Goal: Task Accomplishment & Management: Use online tool/utility

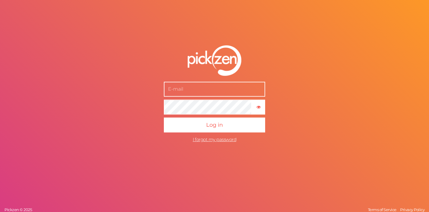
type input "[EMAIL_ADDRESS][DOMAIN_NAME]"
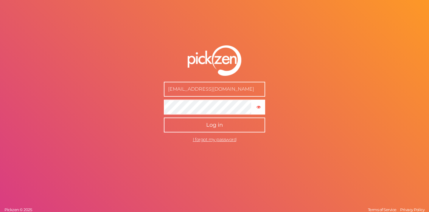
click at [222, 131] on button "Log in" at bounding box center [214, 124] width 101 height 15
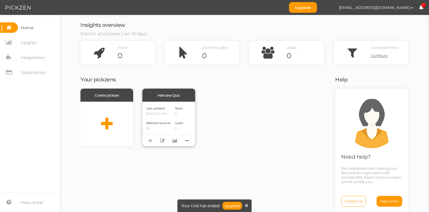
click at [168, 113] on p "[DATE] 5:41 PM" at bounding box center [158, 114] width 24 height 4
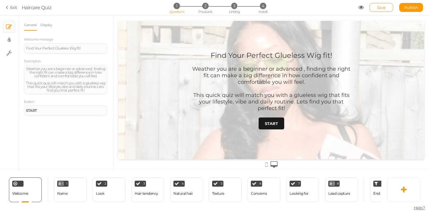
click at [264, 127] on link "START" at bounding box center [272, 123] width 26 height 12
click at [67, 191] on div "Name" at bounding box center [62, 193] width 10 height 4
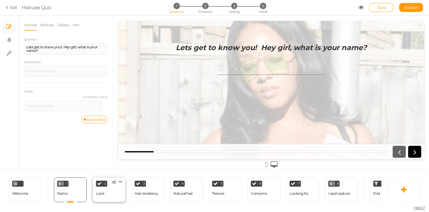
click at [109, 192] on div "2 Look × Define the conditions to show this slide. Clone Change type Delete" at bounding box center [109, 189] width 33 height 25
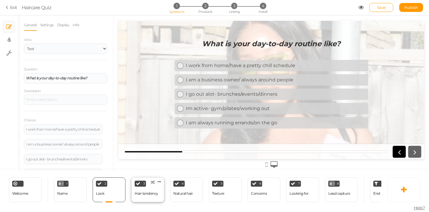
click at [149, 192] on div "Hair tendency" at bounding box center [147, 193] width 24 height 4
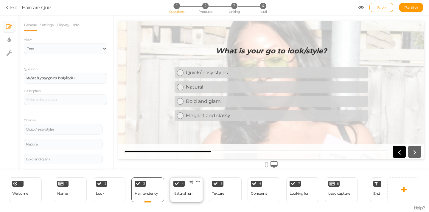
click at [183, 191] on div "Natural hair" at bounding box center [183, 193] width 19 height 4
select select "2"
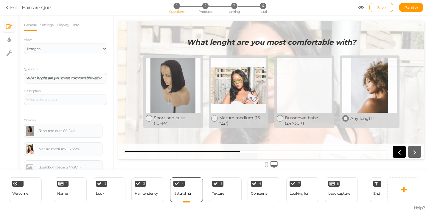
click at [352, 100] on div at bounding box center [370, 85] width 55 height 55
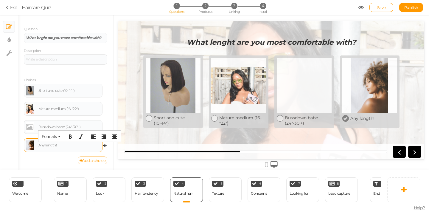
click at [59, 149] on div "Any length!" at bounding box center [63, 145] width 75 height 10
click at [51, 145] on div "Any length!" at bounding box center [69, 145] width 62 height 4
click at [31, 146] on link at bounding box center [30, 145] width 8 height 10
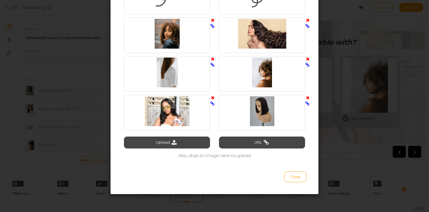
scroll to position [109, 0]
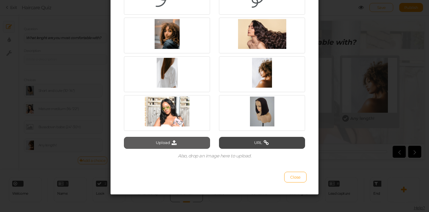
click at [187, 147] on button "Upload" at bounding box center [167, 143] width 86 height 12
click at [291, 177] on span "Close" at bounding box center [295, 177] width 10 height 5
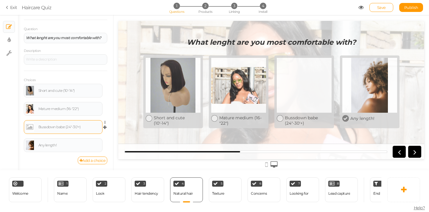
click at [71, 128] on div "Bussdown babe (24"-30'+)" at bounding box center [69, 127] width 62 height 4
click at [32, 128] on link at bounding box center [30, 127] width 8 height 10
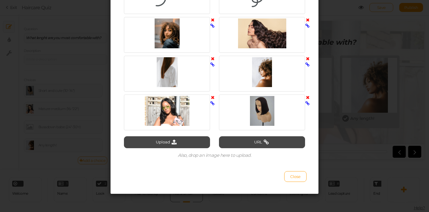
scroll to position [109, 0]
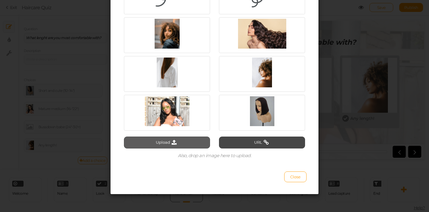
click at [158, 143] on button "Upload" at bounding box center [167, 143] width 86 height 12
click at [193, 143] on button "Upload" at bounding box center [167, 143] width 86 height 12
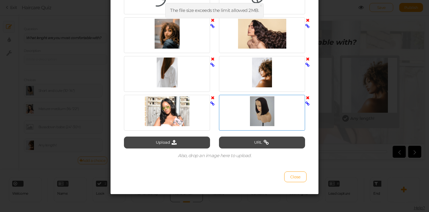
click at [278, 113] on div at bounding box center [262, 111] width 83 height 30
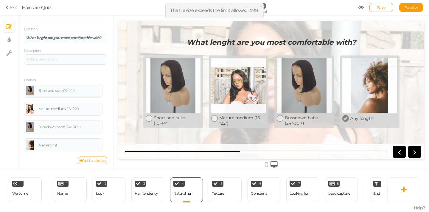
click at [366, 89] on div at bounding box center [370, 85] width 55 height 55
click at [32, 145] on link at bounding box center [30, 145] width 8 height 10
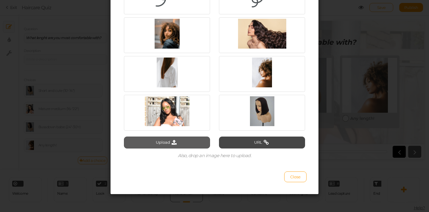
click at [173, 146] on button "Upload" at bounding box center [167, 143] width 86 height 12
click at [186, 146] on button "Upload" at bounding box center [167, 143] width 86 height 12
click at [184, 137] on button "Upload" at bounding box center [167, 143] width 86 height 12
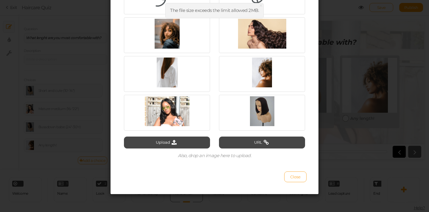
click at [294, 176] on span "Close" at bounding box center [295, 176] width 10 height 5
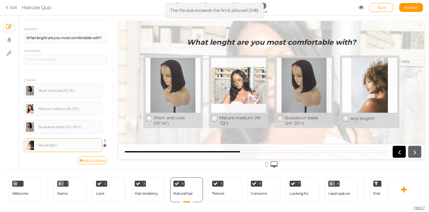
click at [28, 145] on link at bounding box center [30, 145] width 8 height 10
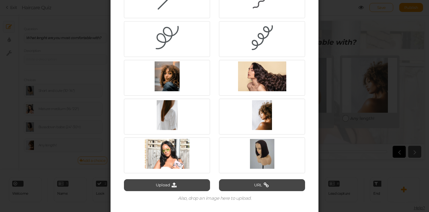
scroll to position [67, 0]
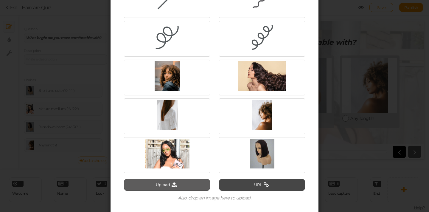
click at [171, 187] on icon at bounding box center [174, 184] width 8 height 5
click at [187, 182] on button "Upload" at bounding box center [167, 185] width 86 height 12
type input "C:\fakepath\A93CA042-495B-448B-82CF-99DCCAF8197A_1_201_a.jpeg"
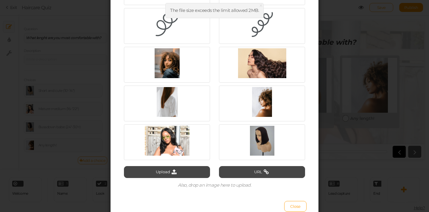
scroll to position [109, 0]
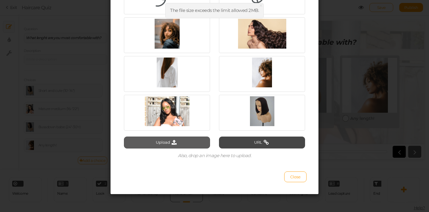
click at [185, 146] on button "Upload" at bounding box center [167, 143] width 86 height 12
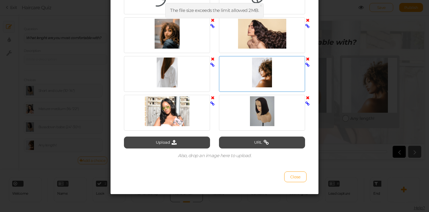
click at [306, 59] on icon at bounding box center [308, 59] width 4 height 4
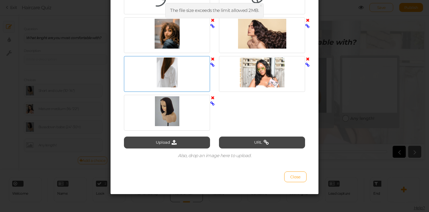
click at [211, 59] on icon at bounding box center [213, 59] width 4 height 4
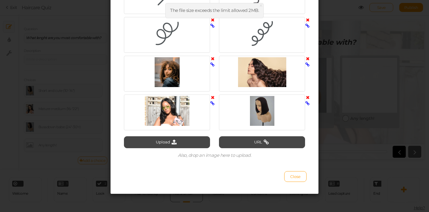
scroll to position [70, 0]
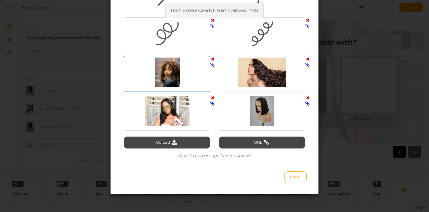
click at [211, 58] on icon at bounding box center [213, 59] width 4 height 4
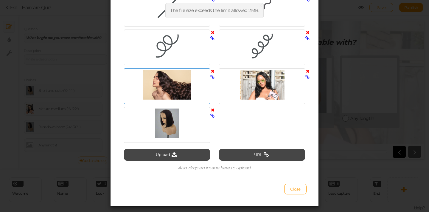
scroll to position [67, 0]
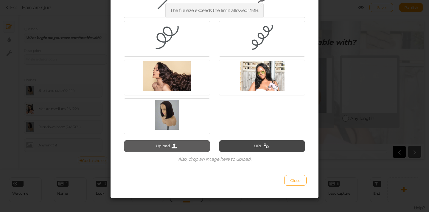
click at [185, 144] on button "Upload" at bounding box center [167, 146] width 86 height 12
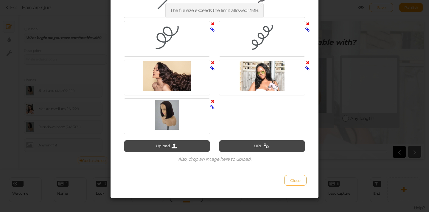
click at [268, 114] on div at bounding box center [215, 58] width 190 height 155
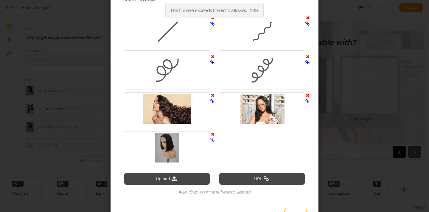
scroll to position [30, 0]
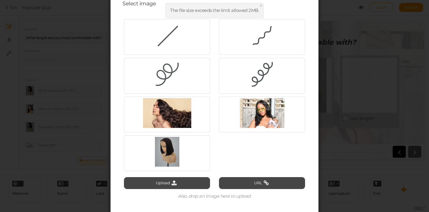
click at [261, 6] on span "×" at bounding box center [261, 5] width 4 height 9
click at [363, 92] on div "Select image Upload URL Also, drop an image here to upload. Close" at bounding box center [214, 106] width 429 height 212
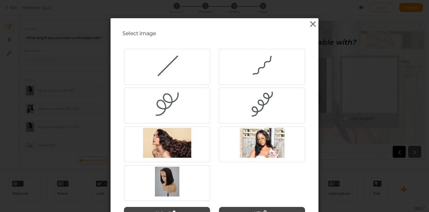
scroll to position [0, 0]
click at [311, 24] on icon at bounding box center [313, 24] width 9 height 9
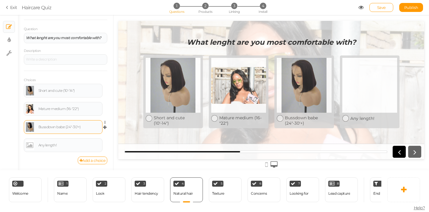
click at [31, 126] on link at bounding box center [30, 127] width 8 height 10
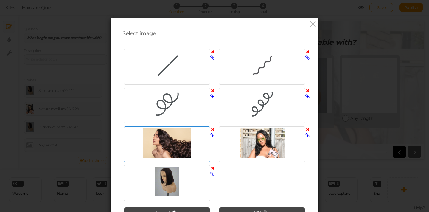
click at [180, 148] on div at bounding box center [167, 143] width 83 height 30
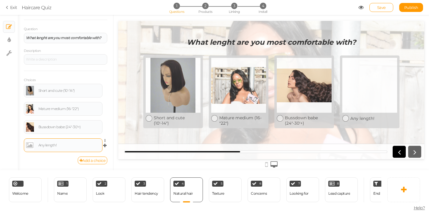
click at [29, 144] on link at bounding box center [30, 145] width 8 height 10
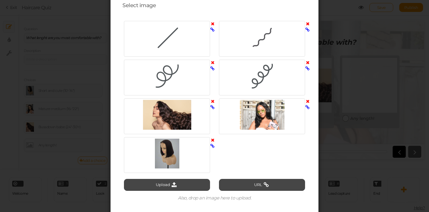
scroll to position [41, 0]
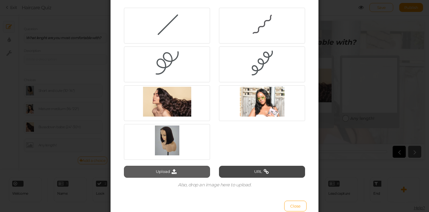
click at [184, 174] on button "Upload" at bounding box center [167, 172] width 86 height 12
click at [194, 171] on button "Upload" at bounding box center [167, 172] width 86 height 12
click at [171, 167] on button "Upload" at bounding box center [167, 172] width 86 height 12
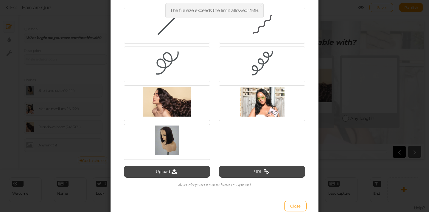
type input "C:\fakepath\AF03A4D2-19CF-4A43-89B5-74013CB8A66D.jpg"
click at [274, 7] on span "×" at bounding box center [275, 5] width 4 height 9
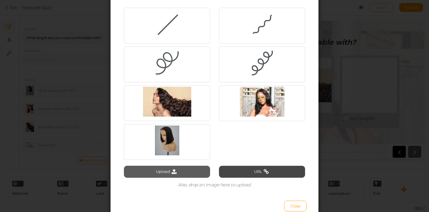
click at [170, 169] on icon at bounding box center [174, 171] width 8 height 5
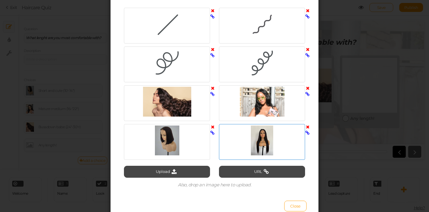
click at [273, 140] on div at bounding box center [262, 141] width 83 height 30
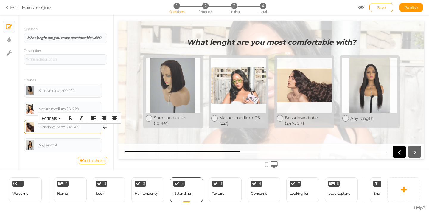
click at [69, 126] on div "Bussdown babe (24"-30'+)" at bounding box center [69, 127] width 62 height 4
click at [77, 128] on div "Bussdown babe (24"-30'+)" at bounding box center [69, 127] width 62 height 4
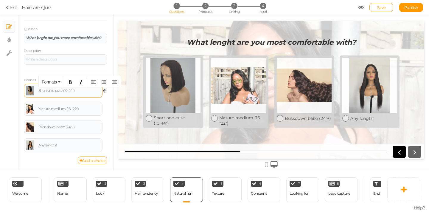
click at [67, 91] on div "Short and cute (10'-14")" at bounding box center [69, 91] width 62 height 4
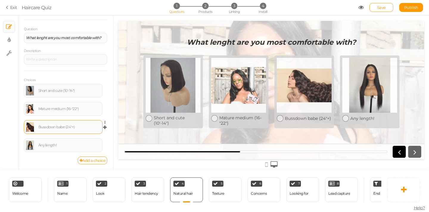
click at [31, 128] on link at bounding box center [30, 127] width 8 height 10
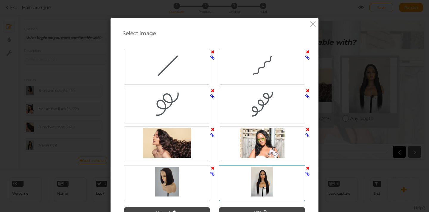
click at [271, 189] on div at bounding box center [262, 182] width 83 height 30
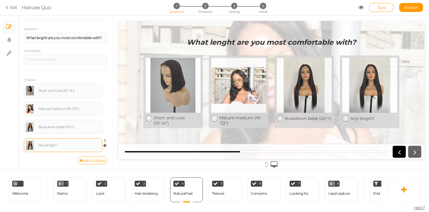
click at [31, 144] on link at bounding box center [30, 145] width 8 height 10
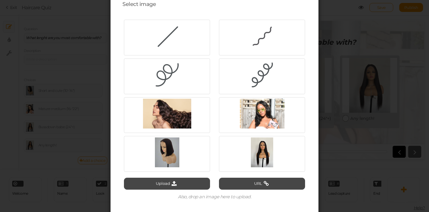
scroll to position [38, 0]
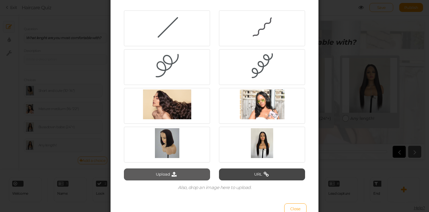
click at [178, 177] on button "Upload" at bounding box center [167, 174] width 86 height 12
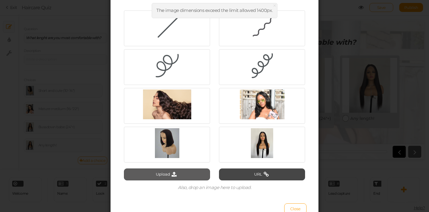
click at [196, 175] on button "Upload" at bounding box center [167, 174] width 86 height 12
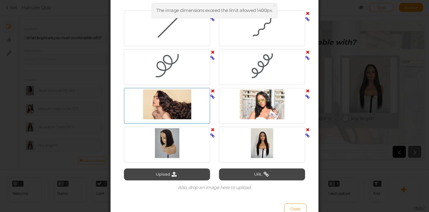
click at [166, 109] on div at bounding box center [167, 104] width 83 height 30
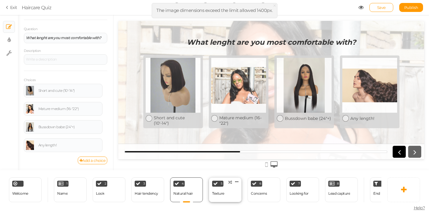
click at [217, 188] on div "Texture" at bounding box center [218, 193] width 12 height 10
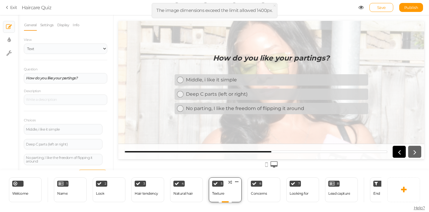
scroll to position [0, 0]
click at [71, 159] on div "No parting, I like the freedom of flipping it around" at bounding box center [63, 159] width 75 height 7
click at [256, 188] on div "Concerns" at bounding box center [259, 193] width 16 height 10
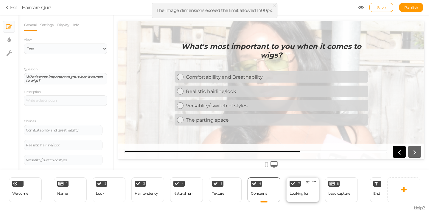
click at [310, 193] on div "7 Looking for × Define the conditions to show this slide. Clone Change type Del…" at bounding box center [303, 189] width 33 height 25
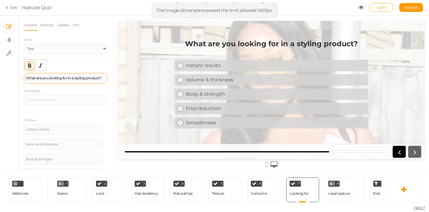
click at [78, 78] on strong "What are you looking for in a styling product?" at bounding box center [63, 78] width 75 height 4
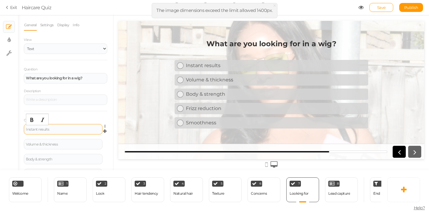
click at [52, 130] on div "Instant results" at bounding box center [63, 130] width 75 height 4
click at [65, 143] on div "Volume & thickness" at bounding box center [63, 145] width 75 height 4
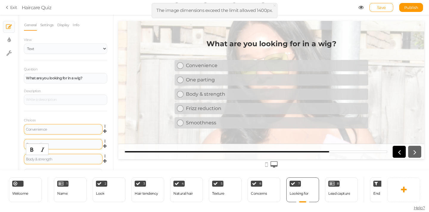
click at [61, 159] on div "Body & strength" at bounding box center [63, 159] width 75 height 4
click at [65, 141] on div "One parting" at bounding box center [63, 144] width 79 height 10
click at [60, 151] on div "Simple parting space Settings Delete" at bounding box center [65, 146] width 83 height 15
click at [57, 158] on div at bounding box center [63, 159] width 75 height 4
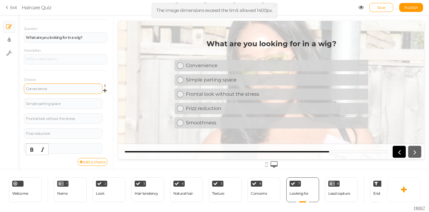
scroll to position [41, 0]
click at [66, 129] on div "Frizz reduction" at bounding box center [63, 133] width 79 height 10
click at [58, 133] on div "Frizz reduction" at bounding box center [63, 133] width 75 height 4
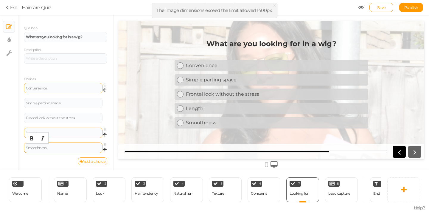
click at [67, 148] on div "Smoothness" at bounding box center [63, 148] width 75 height 4
click at [66, 103] on div "Simple parting space" at bounding box center [63, 103] width 75 height 4
click at [338, 194] on div "Lead capture" at bounding box center [340, 193] width 22 height 10
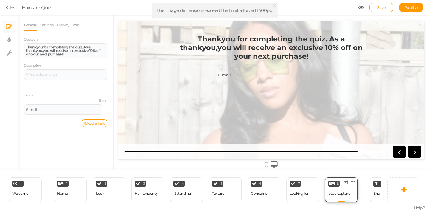
scroll to position [0, 0]
click at [376, 192] on span "End" at bounding box center [377, 193] width 7 height 4
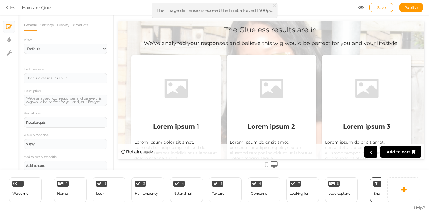
click at [188, 111] on div at bounding box center [175, 88] width 83 height 60
drag, startPoint x: 421, startPoint y: 35, endPoint x: 547, endPoint y: 44, distance: 125.8
click at [389, 4] on link "Save" at bounding box center [382, 7] width 24 height 9
